Goal: Answer question/provide support

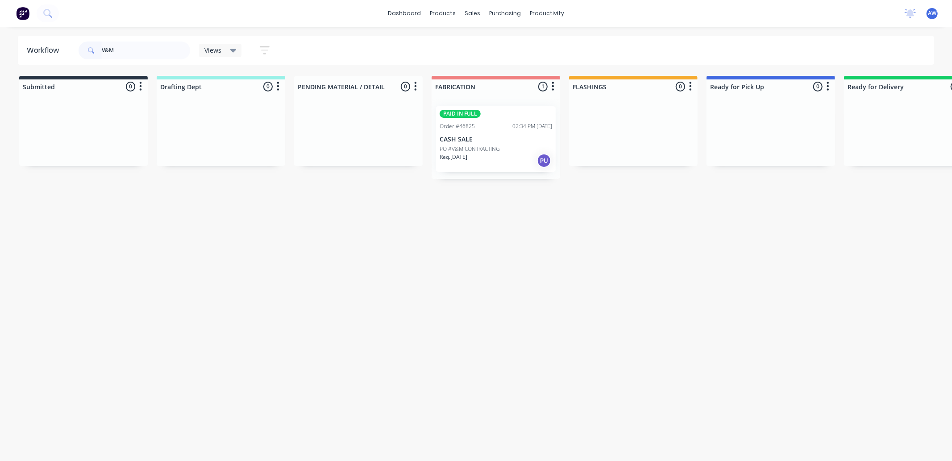
type input "V&M"
click at [455, 146] on p "PO #V&M CONTRACTING" at bounding box center [470, 149] width 60 height 8
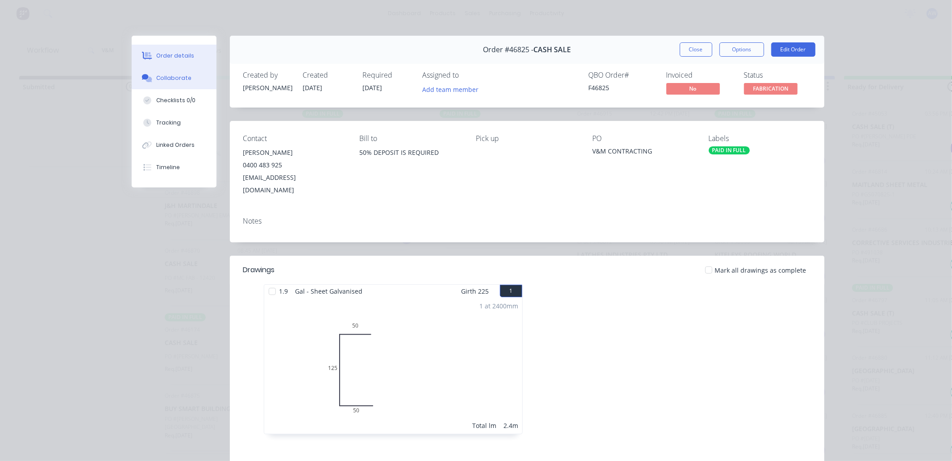
click at [165, 78] on div "Collaborate" at bounding box center [173, 78] width 35 height 8
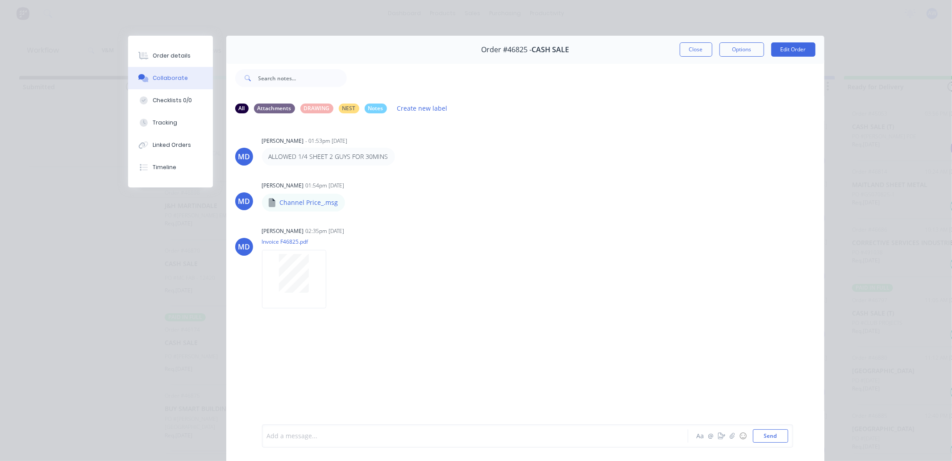
click at [324, 436] on div at bounding box center [462, 436] width 391 height 9
click at [691, 51] on button "Close" at bounding box center [696, 49] width 33 height 14
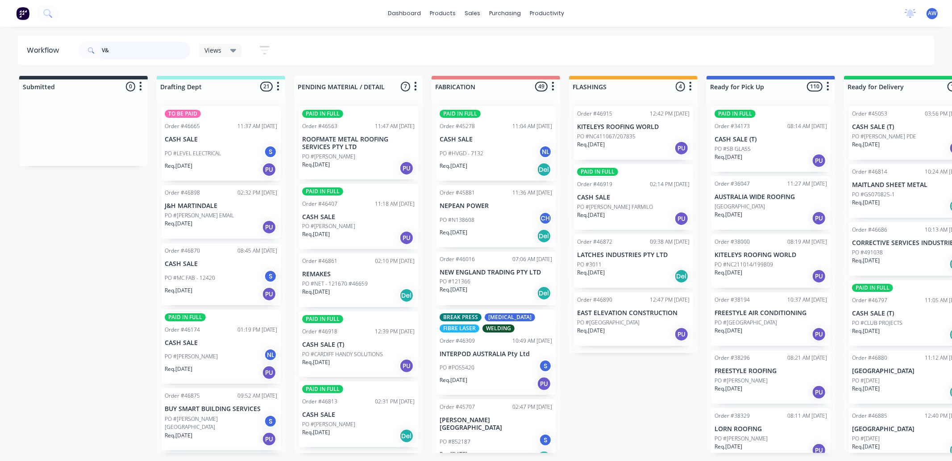
type input "V&M"
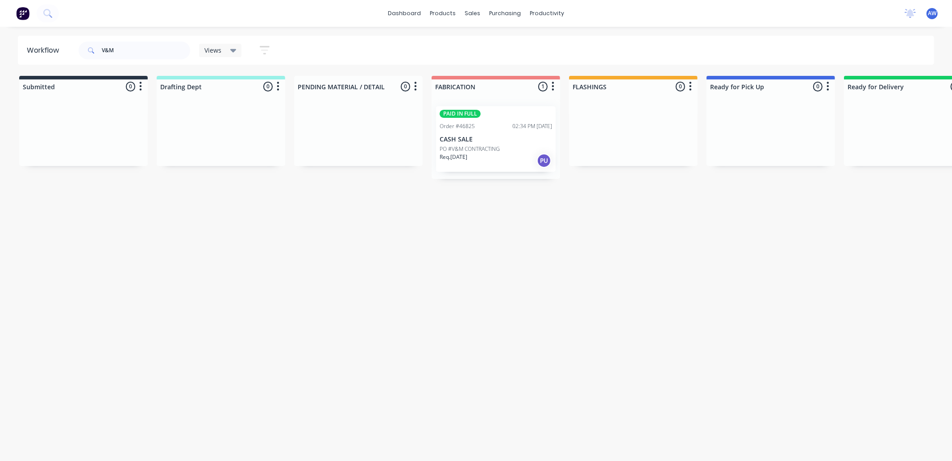
click at [468, 145] on p "PO #V&M CONTRACTING" at bounding box center [470, 149] width 60 height 8
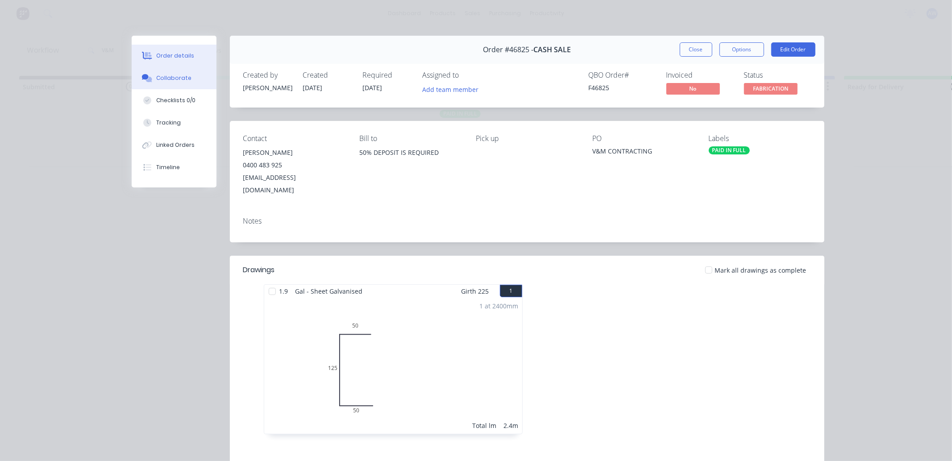
click at [168, 77] on div "Collaborate" at bounding box center [173, 78] width 35 height 8
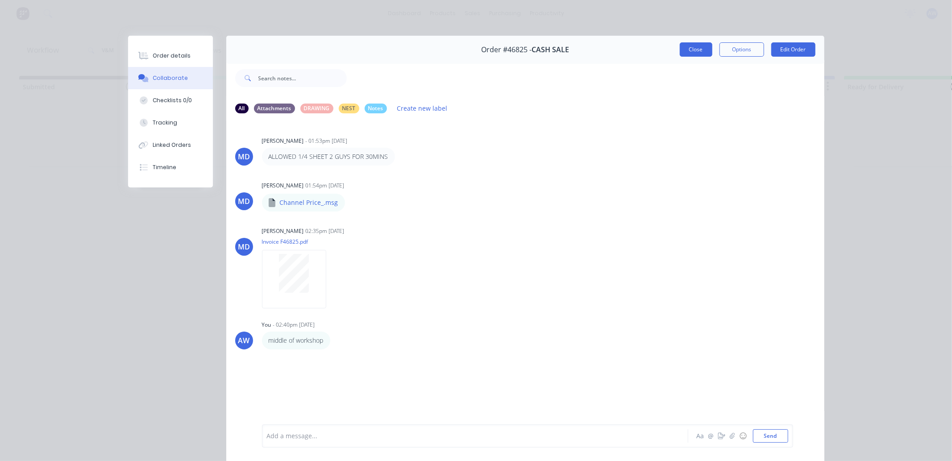
click at [697, 54] on button "Close" at bounding box center [696, 49] width 33 height 14
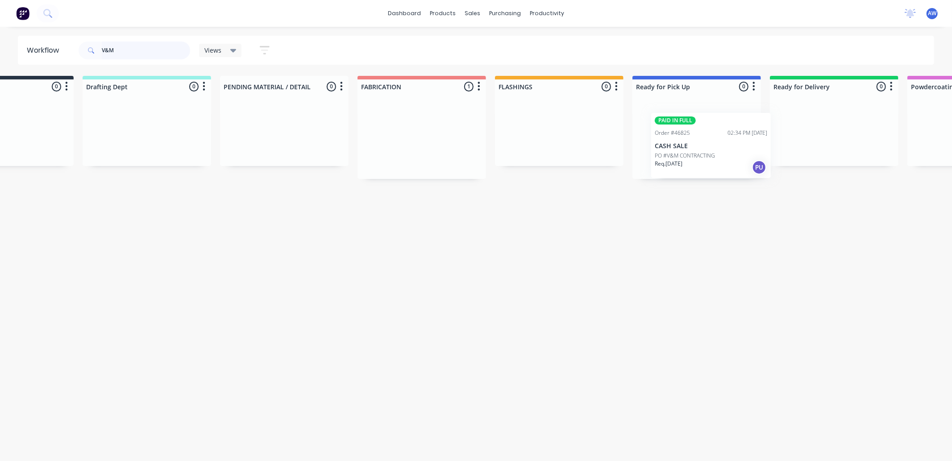
scroll to position [0, 75]
drag, startPoint x: 462, startPoint y: 139, endPoint x: 650, endPoint y: 129, distance: 188.1
click at [650, 129] on div "Submitted 0 Sort By Created date Required date Order number Customer name Most …" at bounding box center [663, 127] width 1489 height 103
drag, startPoint x: 116, startPoint y: 48, endPoint x: 86, endPoint y: 50, distance: 30.5
click at [87, 50] on div "V&M" at bounding box center [135, 51] width 112 height 18
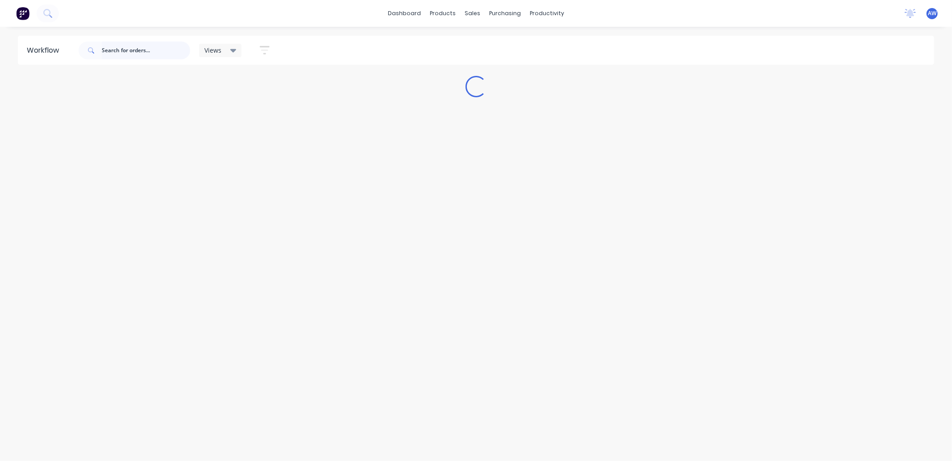
scroll to position [0, 0]
